Goal: Information Seeking & Learning: Understand process/instructions

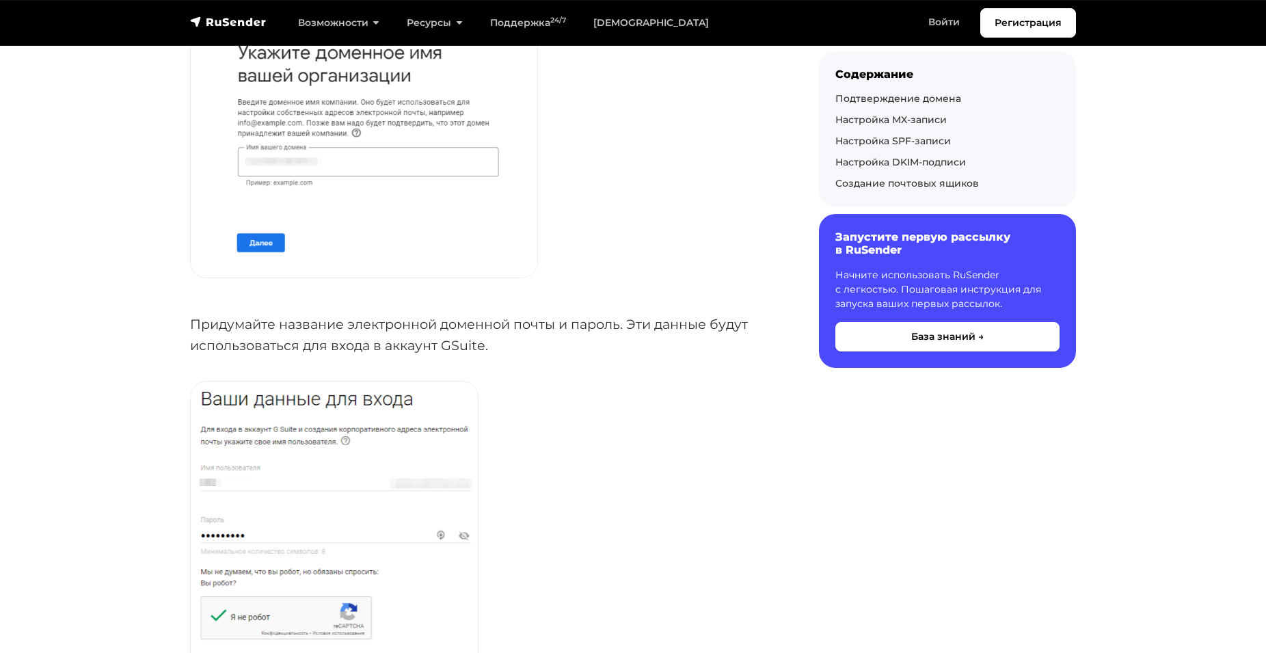
scroll to position [70, 0]
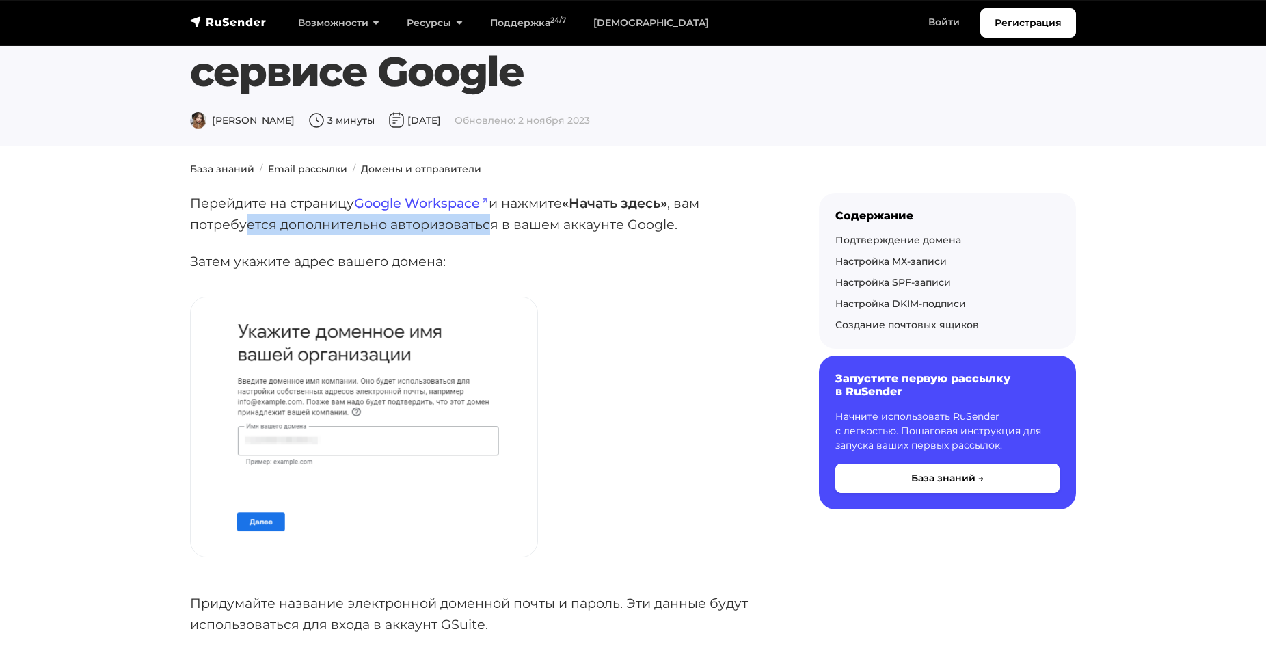
drag, startPoint x: 323, startPoint y: 228, endPoint x: 505, endPoint y: 222, distance: 182.6
click at [500, 223] on p "Перейдите на страницу Google Workspace и нажмите «Начать здесь» , вам потребует…" at bounding box center [482, 214] width 585 height 42
click at [505, 222] on p "Перейдите на страницу Google Workspace и нажмите «Начать здесь» , вам потребует…" at bounding box center [482, 214] width 585 height 42
drag, startPoint x: 505, startPoint y: 222, endPoint x: 562, endPoint y: 213, distance: 58.2
click at [510, 222] on p "Перейдите на страницу Google Workspace и нажмите «Начать здесь» , вам потребует…" at bounding box center [482, 214] width 585 height 42
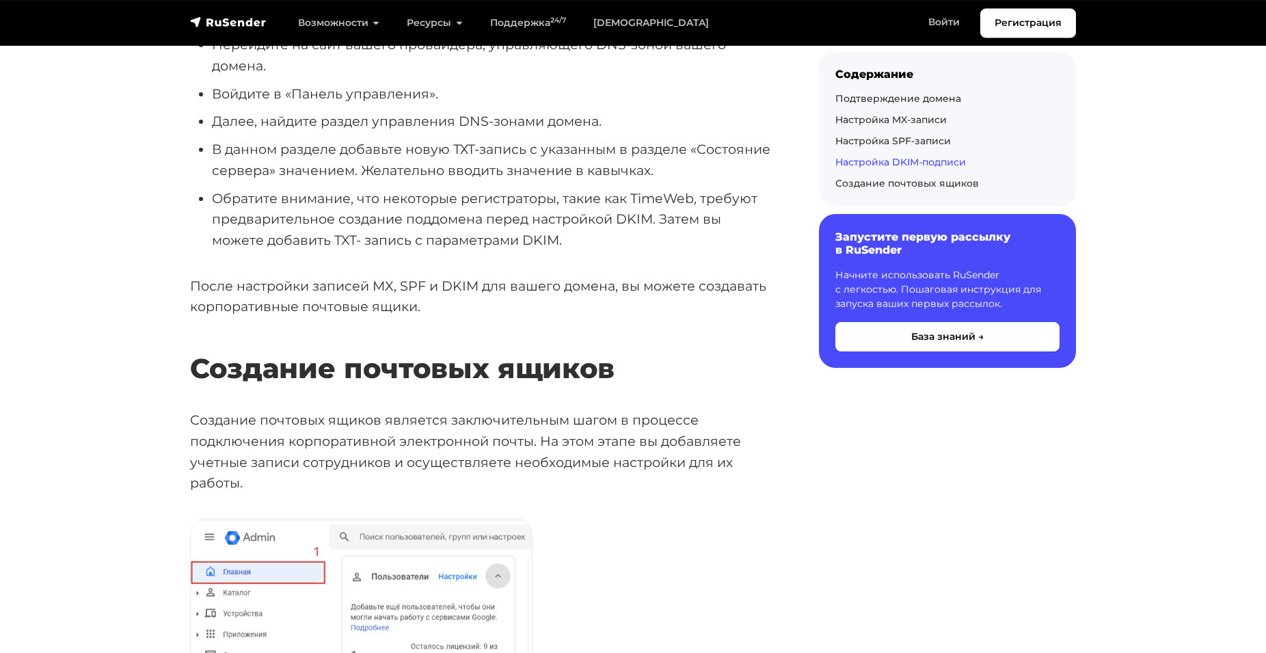
scroll to position [3485, 0]
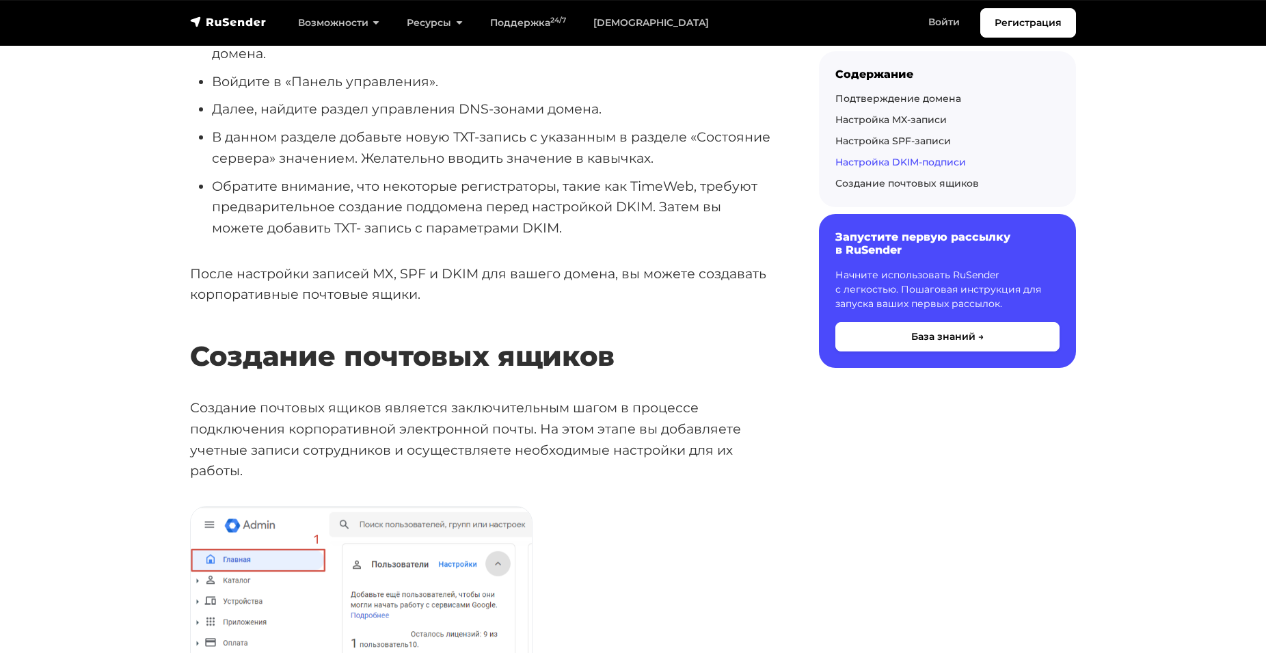
click at [338, 212] on li "Обратите внимание, что некоторые регистраторы, такие как TimeWeb, требуют предв…" at bounding box center [493, 207] width 563 height 63
drag, startPoint x: 338, startPoint y: 212, endPoint x: 500, endPoint y: 208, distance: 162.7
click at [497, 209] on li "Обратите внимание, что некоторые регистраторы, такие как TimeWeb, требуют предв…" at bounding box center [493, 207] width 563 height 63
click at [460, 212] on li "Обратите внимание, что некоторые регистраторы, такие как TimeWeb, требуют предв…" at bounding box center [493, 207] width 563 height 63
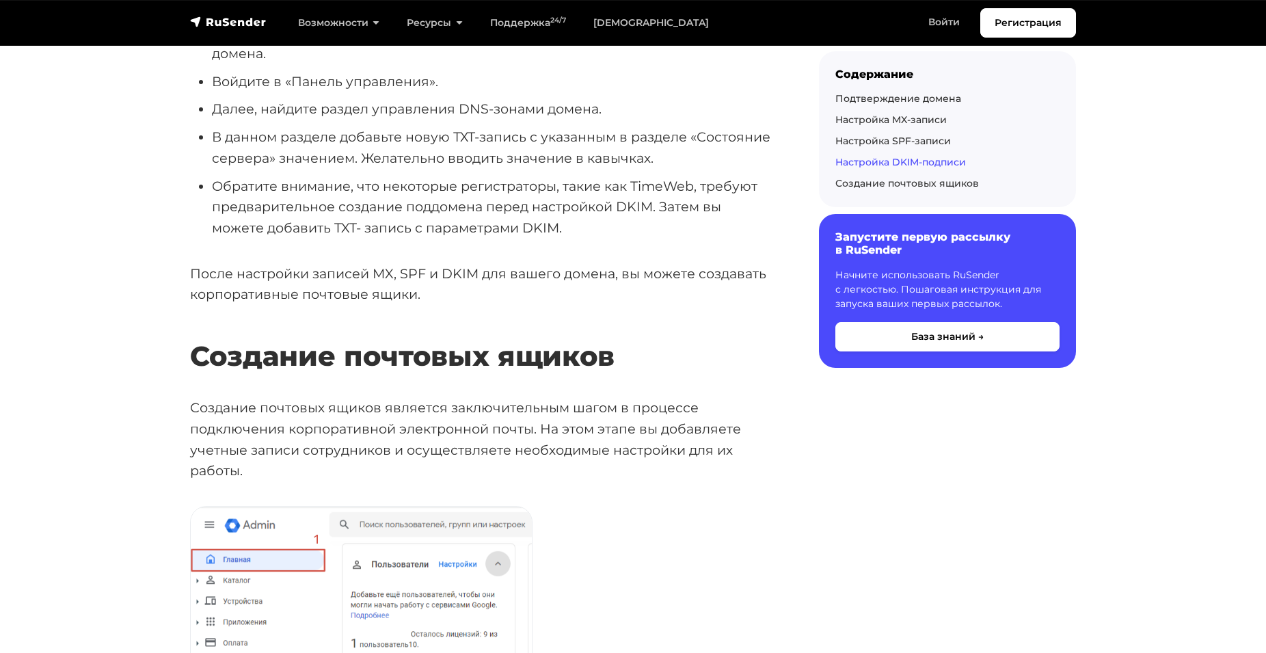
click at [381, 211] on li "Обратите внимание, что некоторые регистраторы, такие как TimeWeb, требуют предв…" at bounding box center [493, 207] width 563 height 63
drag, startPoint x: 381, startPoint y: 211, endPoint x: 651, endPoint y: 201, distance: 270.1
click at [631, 201] on li "Обратите внимание, что некоторые регистраторы, такие как TimeWeb, требуют предв…" at bounding box center [493, 207] width 563 height 63
click at [306, 235] on li "Обратите внимание, что некоторые регистраторы, такие как TimeWeb, требуют предв…" at bounding box center [493, 207] width 563 height 63
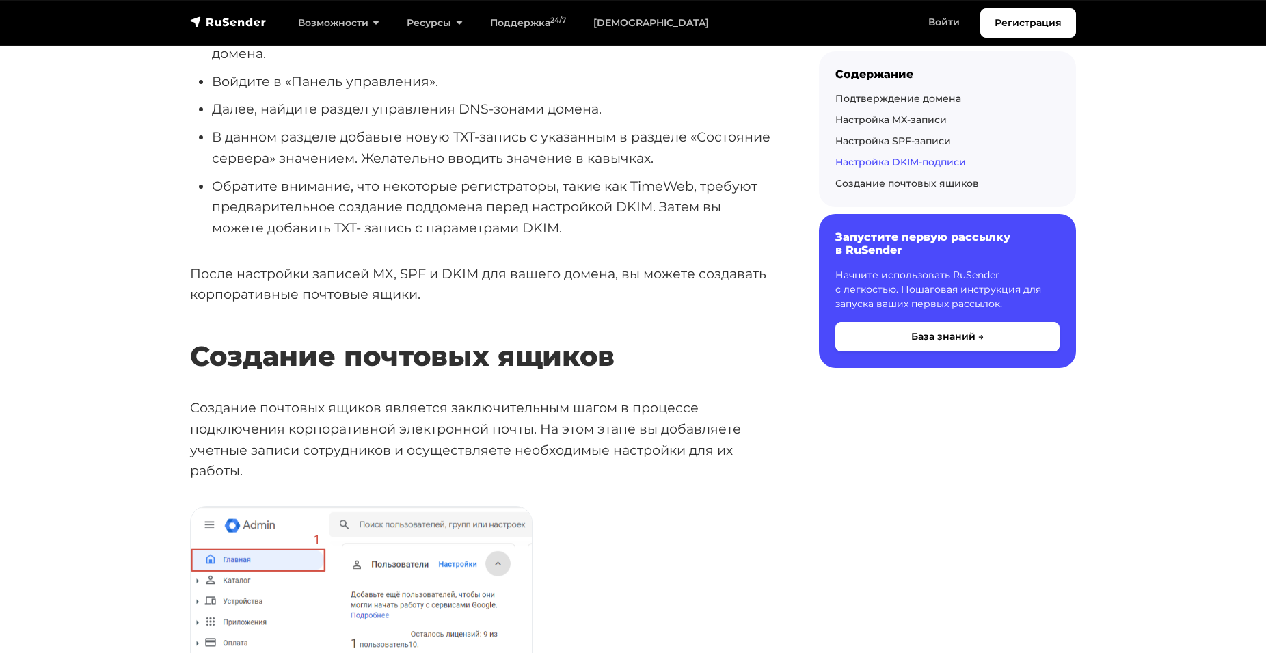
drag, startPoint x: 306, startPoint y: 235, endPoint x: 393, endPoint y: 242, distance: 87.1
click at [306, 236] on li "Обратите внимание, что некоторые регистраторы, такие как TimeWeb, требуют предв…" at bounding box center [493, 207] width 563 height 63
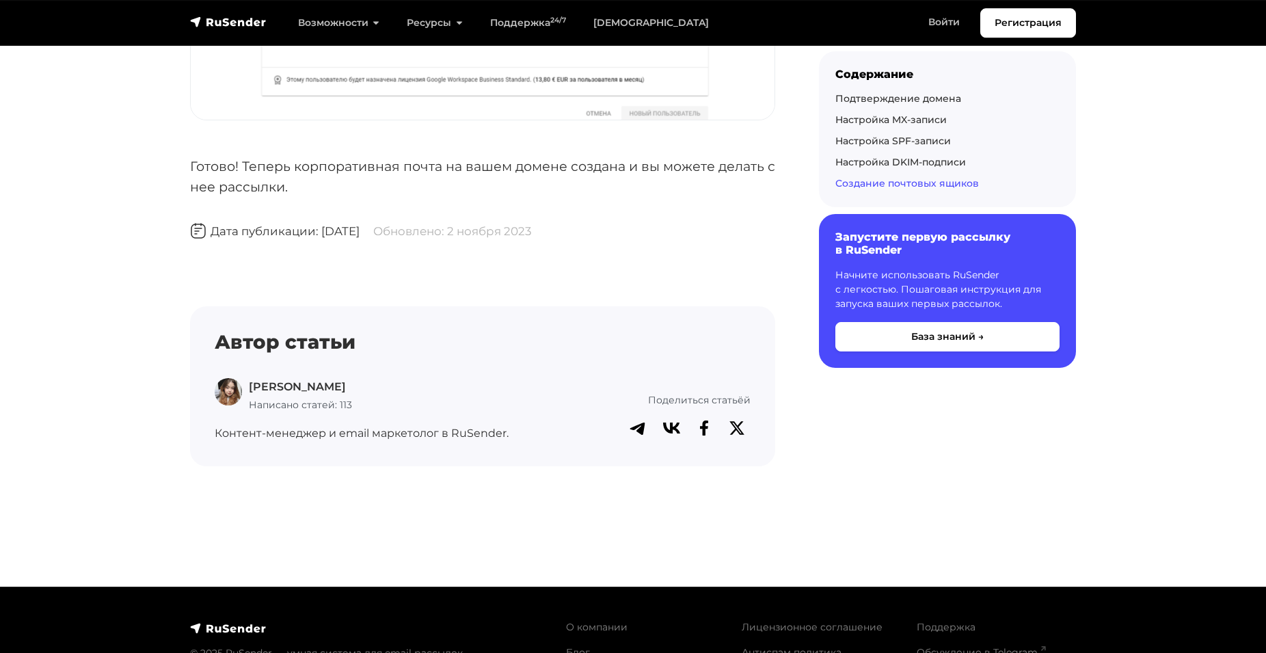
scroll to position [4531, 0]
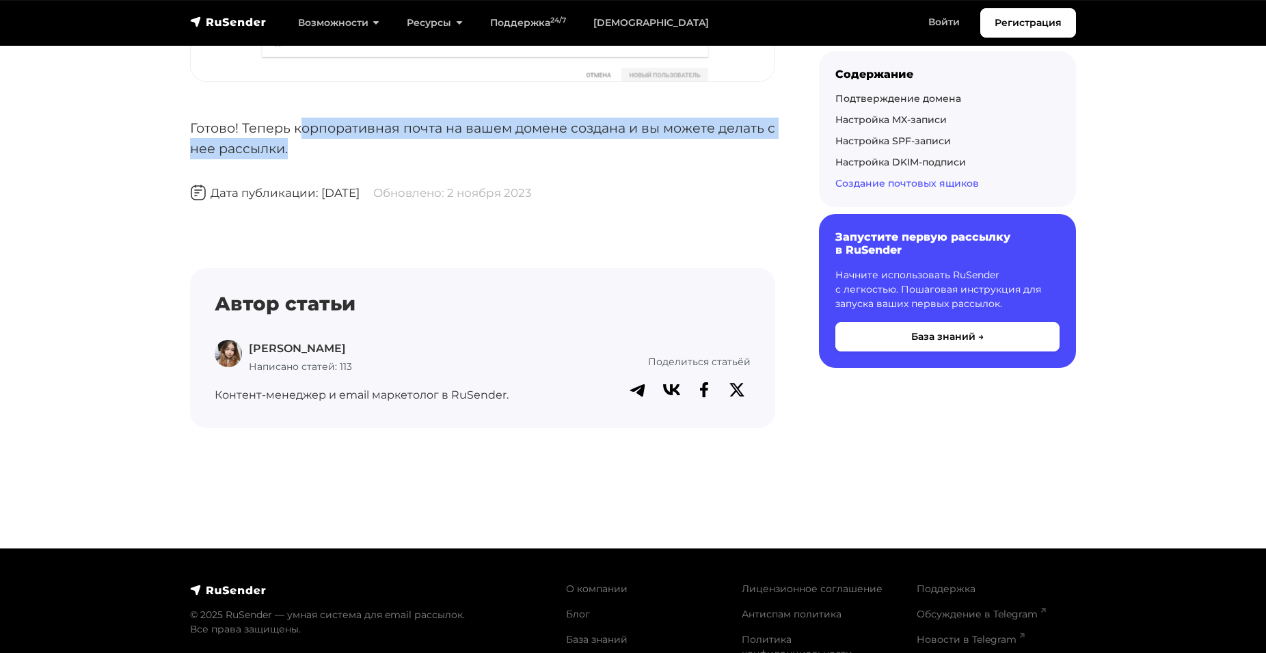
drag, startPoint x: 329, startPoint y: 135, endPoint x: 512, endPoint y: 145, distance: 182.7
click at [472, 145] on p "Готово! Теперь корпоративная почта на вашем домене создана и вы можете делать с…" at bounding box center [482, 139] width 585 height 42
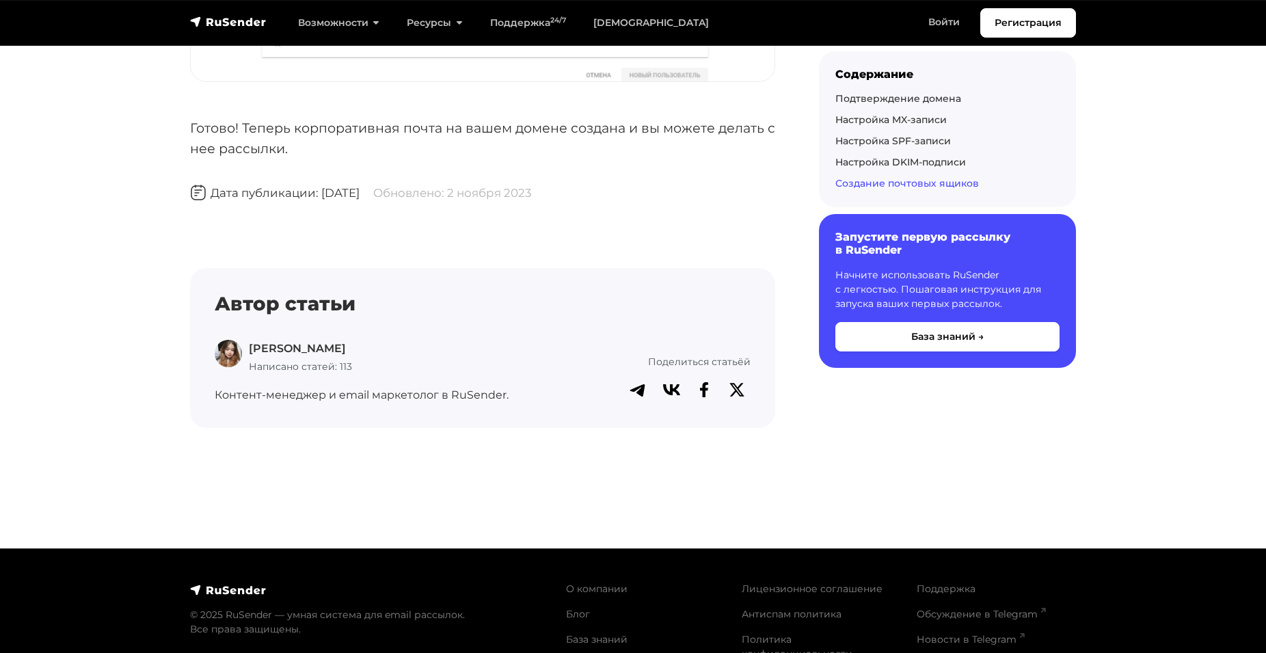
click at [513, 145] on p "Готово! Теперь корпоративная почта на вашем домене создана и вы можете делать с…" at bounding box center [482, 139] width 585 height 42
click at [536, 150] on p "Готово! Теперь корпоративная почта на вашем домене создана и вы можете делать с…" at bounding box center [482, 139] width 585 height 42
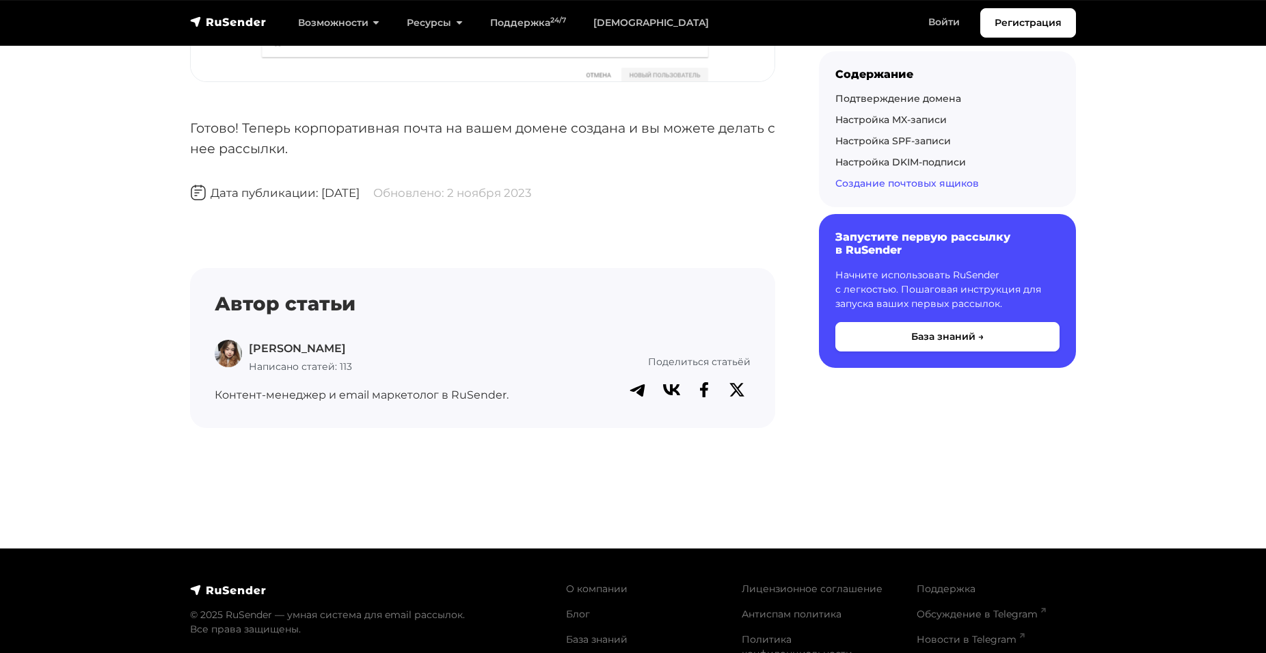
drag, startPoint x: 536, startPoint y: 150, endPoint x: 596, endPoint y: 143, distance: 59.8
click at [537, 150] on p "Готово! Теперь корпоративная почта на вашем домене создана и вы можете делать с…" at bounding box center [482, 139] width 585 height 42
click at [596, 143] on p "Готово! Теперь корпоративная почта на вашем домене создана и вы можете делать с…" at bounding box center [482, 139] width 585 height 42
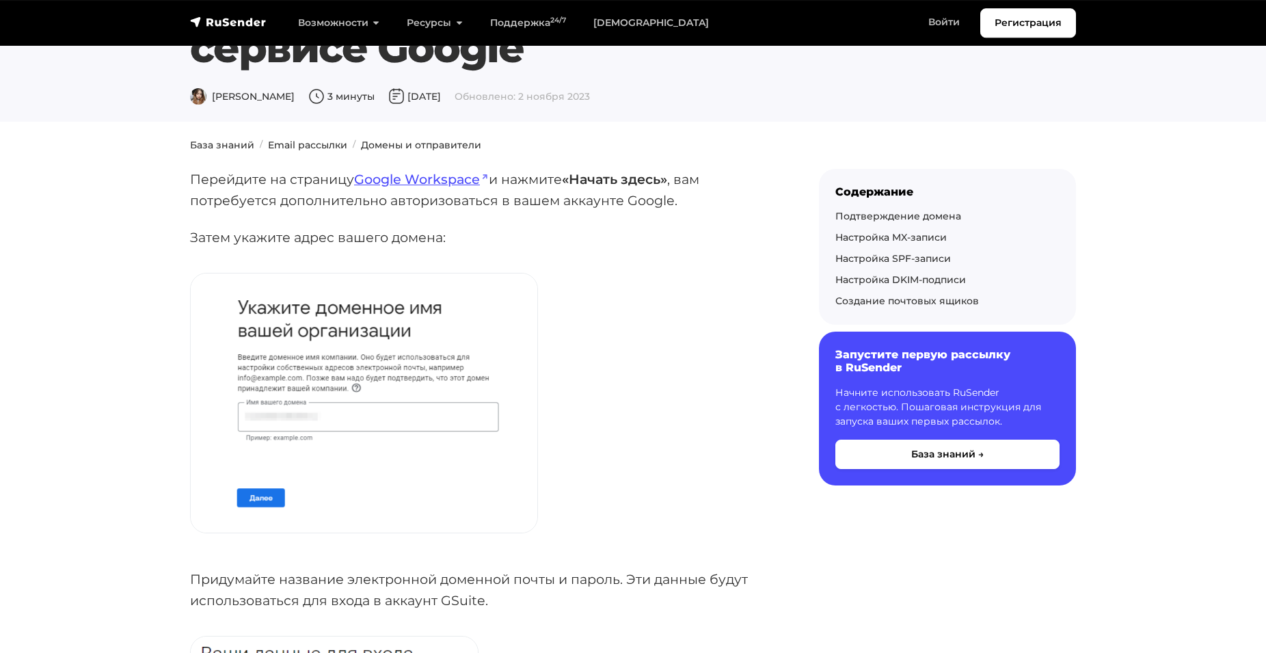
scroll to position [70, 0]
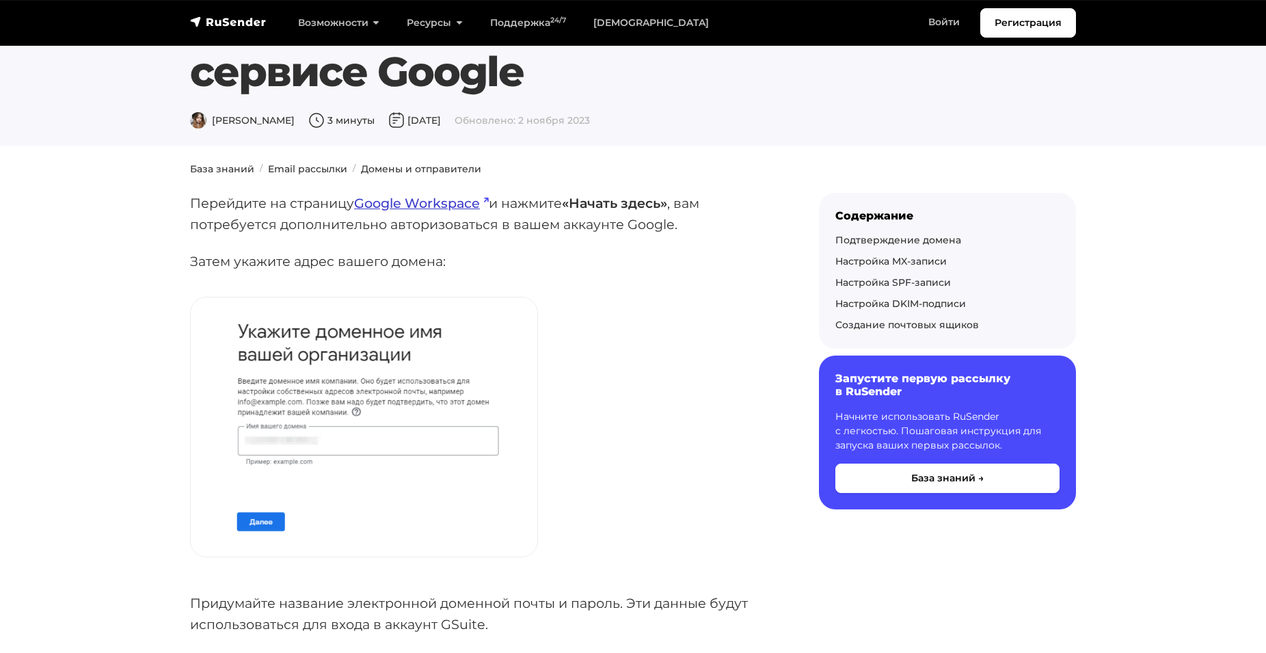
click at [452, 210] on link "Google Workspace" at bounding box center [421, 203] width 135 height 16
